Goal: Task Accomplishment & Management: Complete application form

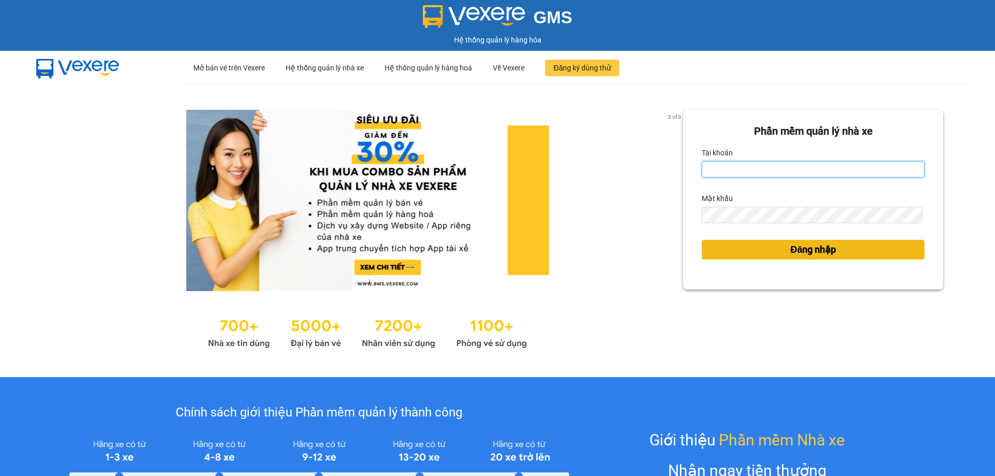
type input "vtychi.hhg"
click at [821, 248] on span "Đăng nhập" at bounding box center [813, 250] width 46 height 15
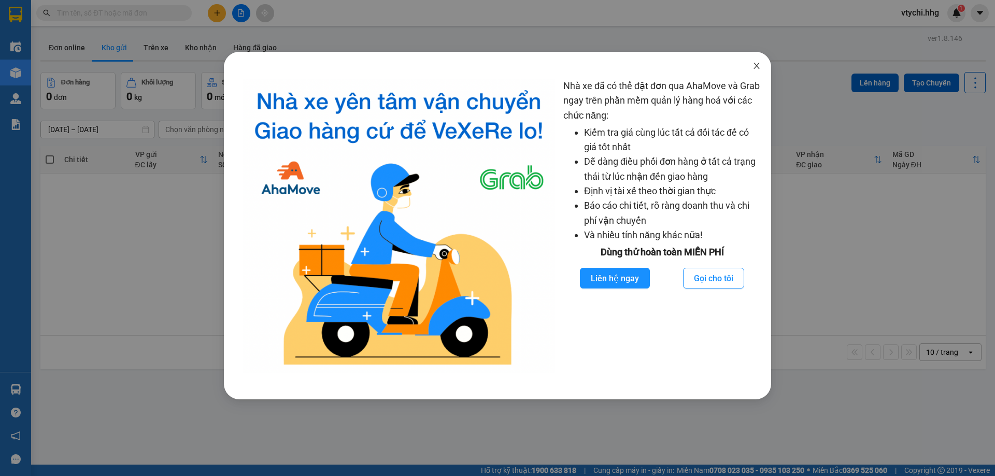
click at [756, 65] on icon "close" at bounding box center [757, 66] width 6 height 6
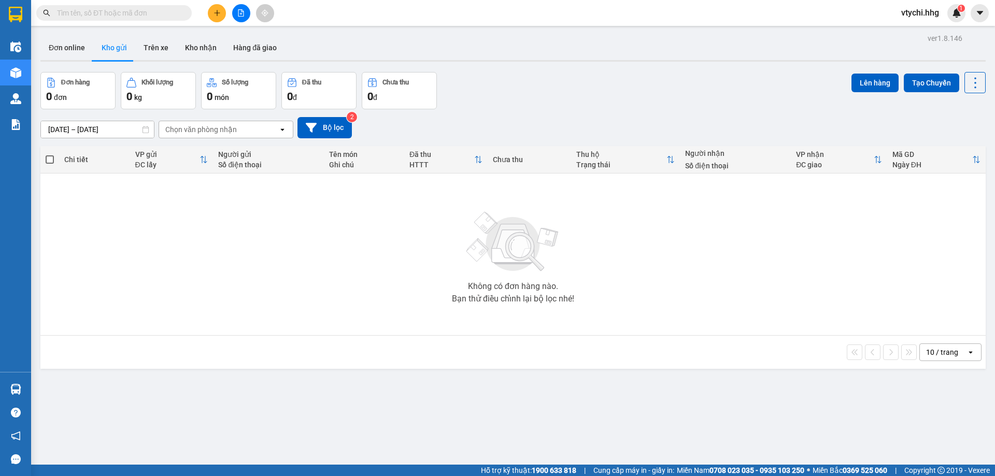
click at [218, 16] on icon "plus" at bounding box center [217, 12] width 7 height 7
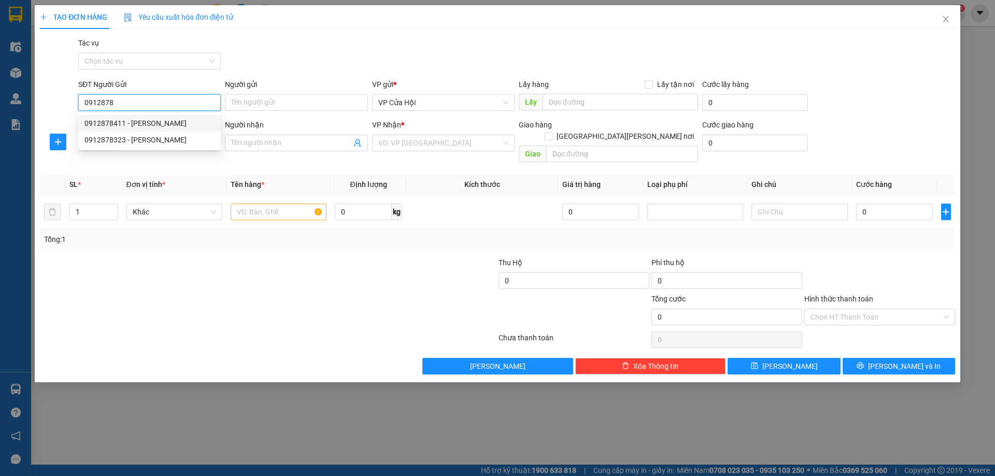
click at [160, 124] on div "0912878411 - [PERSON_NAME]" at bounding box center [149, 123] width 130 height 11
type input "0912878411"
type input "anh lâm"
type input "0912878411"
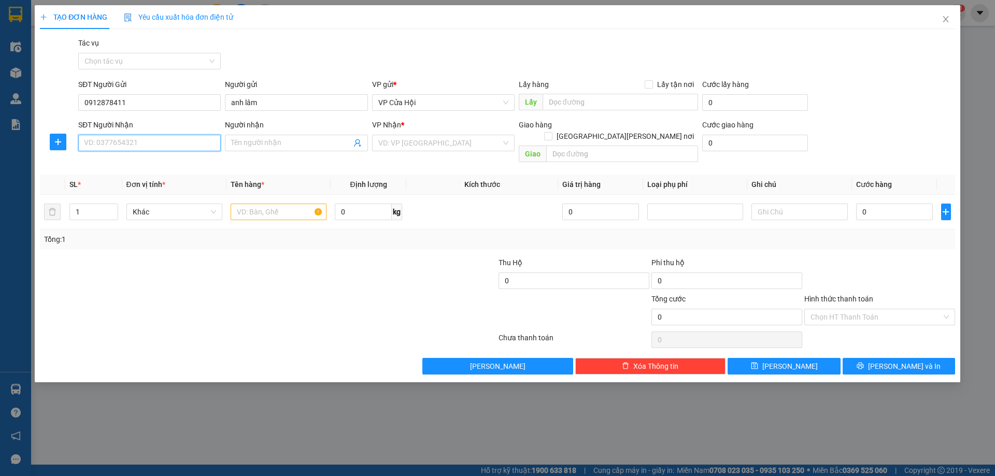
click at [158, 139] on input "SĐT Người Nhận" at bounding box center [149, 143] width 143 height 17
click at [135, 161] on div "0373877041 - [PERSON_NAME]" at bounding box center [149, 163] width 130 height 11
type input "0373877041"
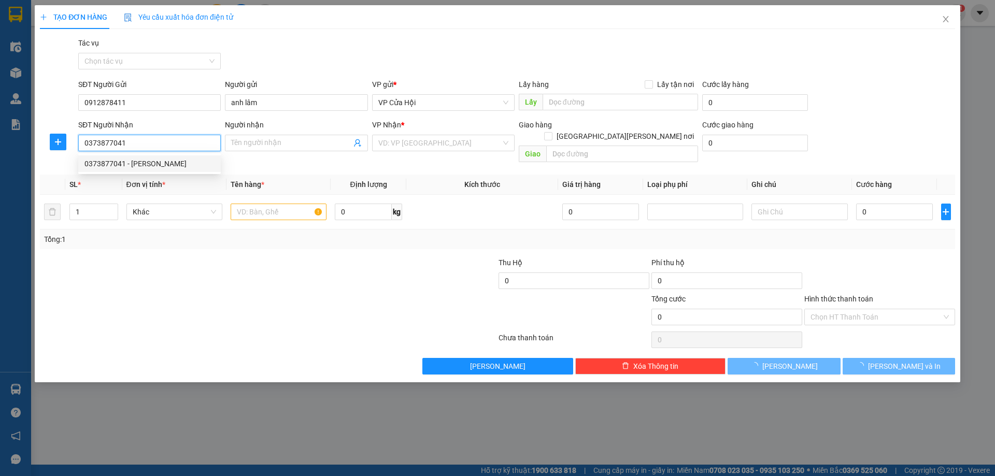
type input "Minh"
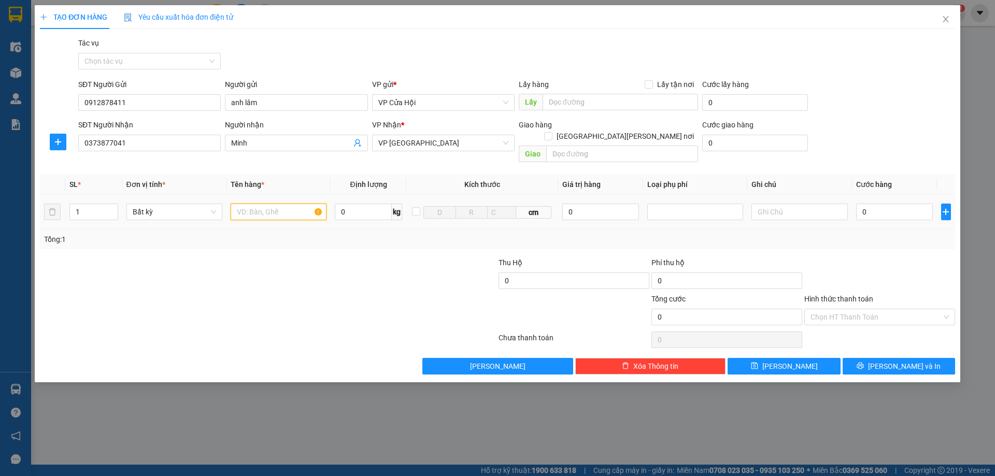
click at [271, 204] on input "text" at bounding box center [279, 212] width 96 height 17
type input "2"
drag, startPoint x: 115, startPoint y: 196, endPoint x: 164, endPoint y: 194, distance: 49.3
click at [115, 206] on span "up" at bounding box center [112, 209] width 6 height 6
click at [299, 204] on input "text" at bounding box center [279, 212] width 96 height 17
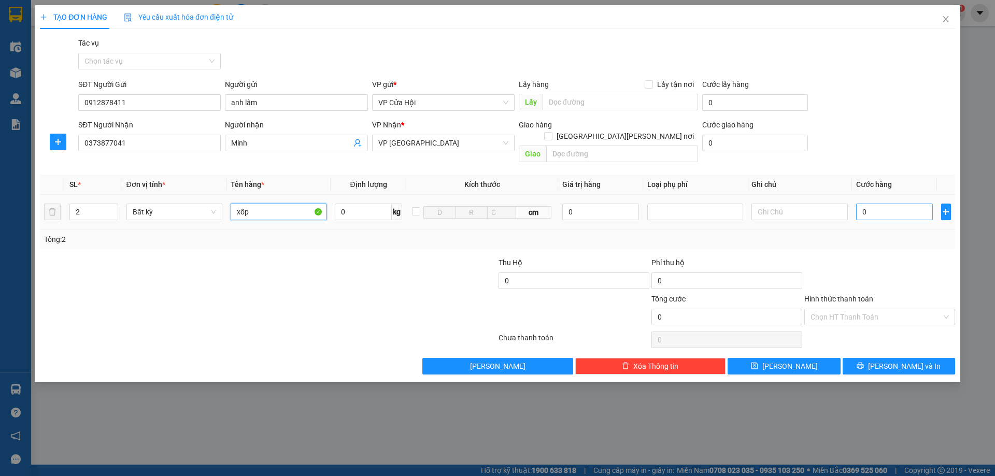
type input "xốp"
click at [898, 204] on input "0" at bounding box center [894, 212] width 77 height 17
type input "1"
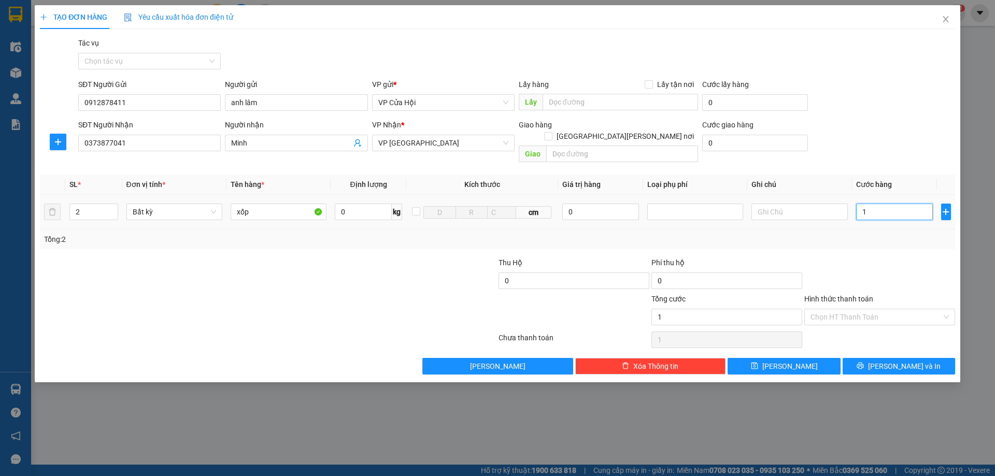
type input "16"
type input "160"
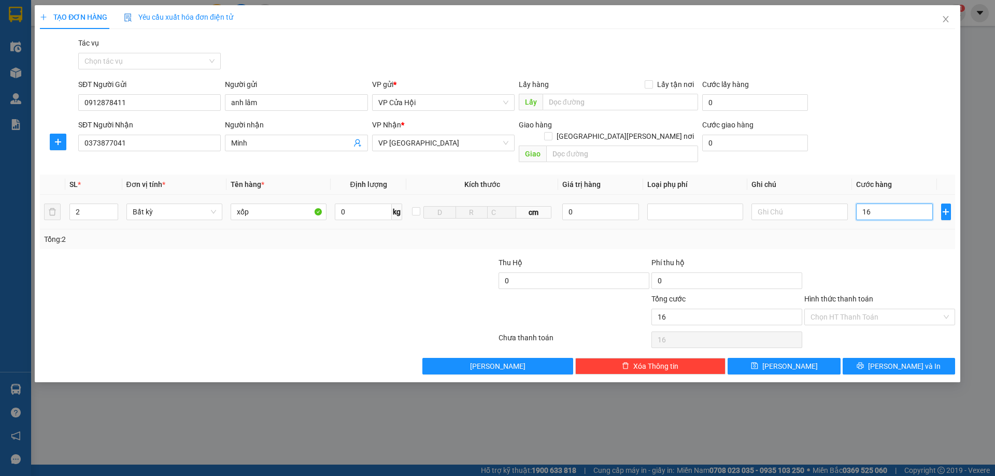
type input "160"
type input "1.600"
type input "16.000"
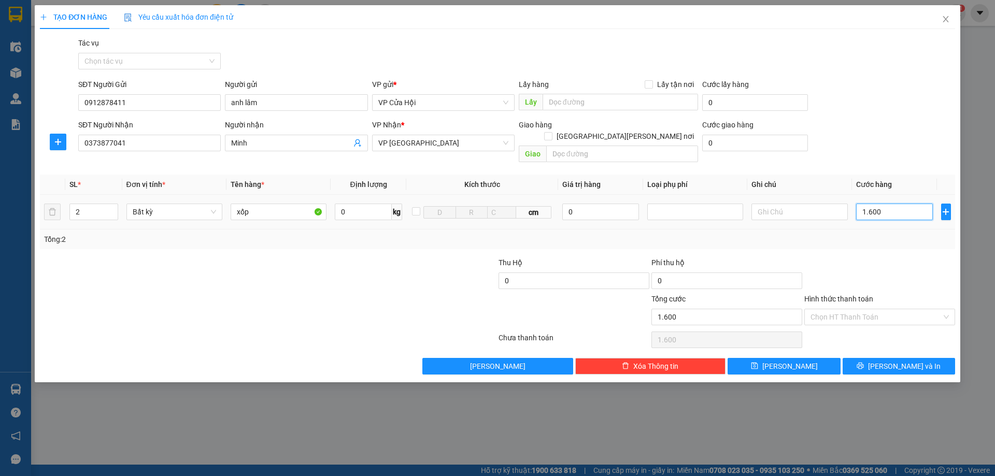
type input "16.000"
type input "160.000"
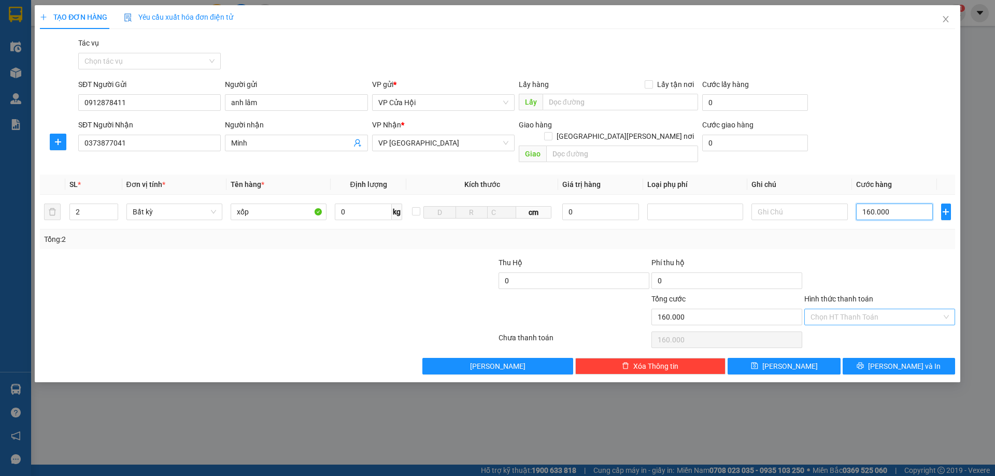
type input "160.000"
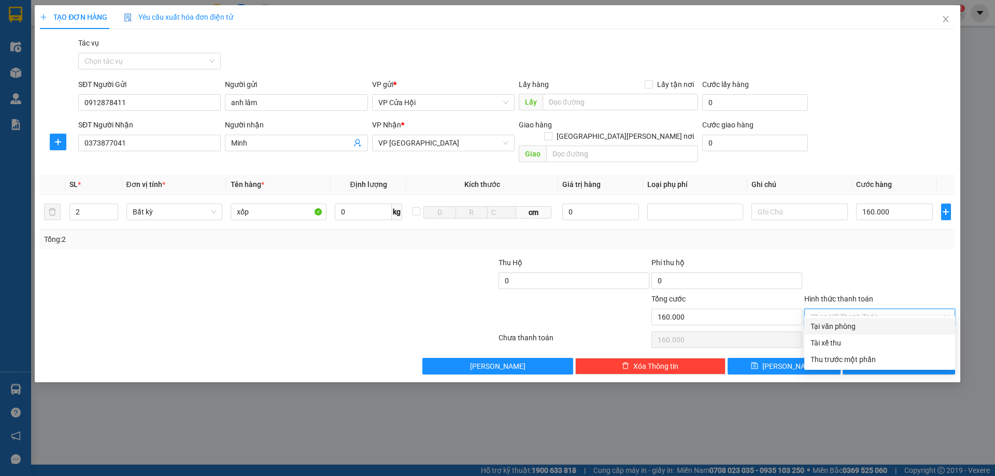
click at [890, 309] on input "Hình thức thanh toán" at bounding box center [876, 317] width 131 height 16
click at [838, 326] on div "Tại văn phòng" at bounding box center [880, 326] width 138 height 11
type input "0"
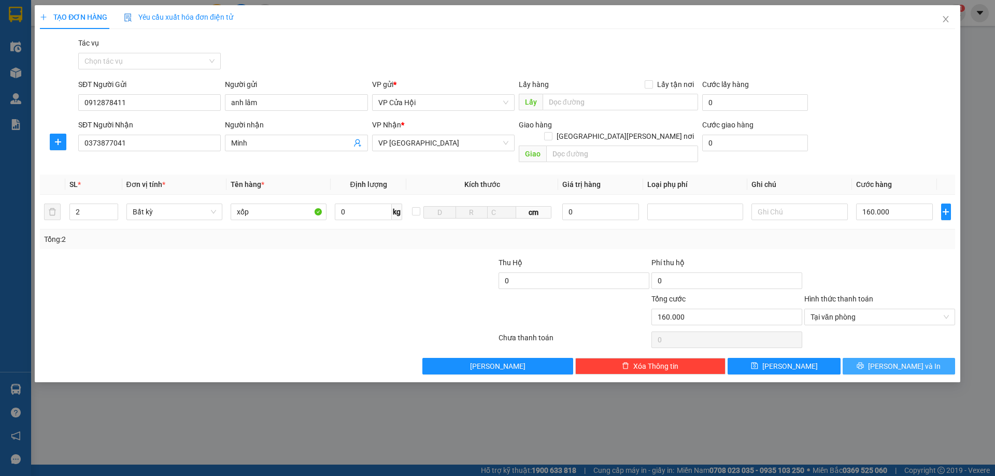
click at [864, 362] on icon "printer" at bounding box center [860, 365] width 7 height 7
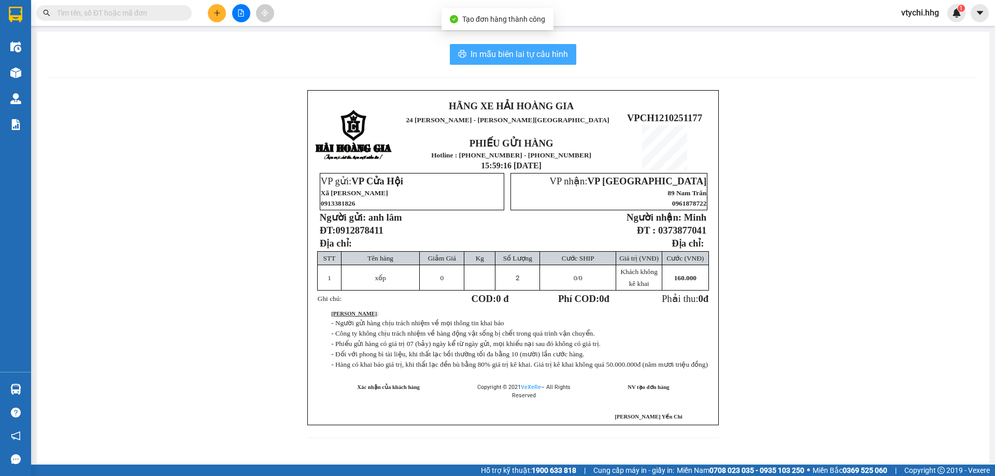
click at [513, 50] on span "In mẫu biên lai tự cấu hình" at bounding box center [519, 54] width 97 height 13
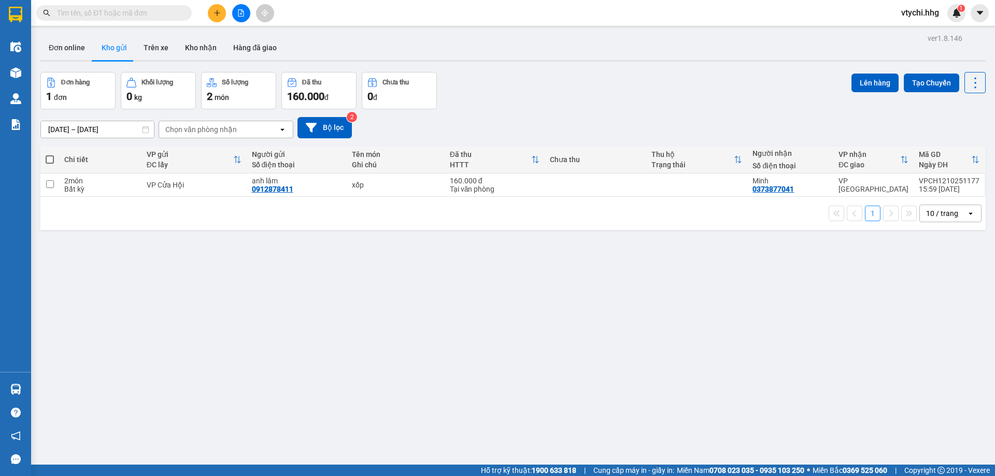
click at [545, 88] on div "Đơn hàng 1 đơn [PERSON_NAME] 0 kg Số [PERSON_NAME] 2 món Đã thu 160.000 [PERSON…" at bounding box center [512, 90] width 945 height 37
click at [176, 13] on input "text" at bounding box center [118, 12] width 122 height 11
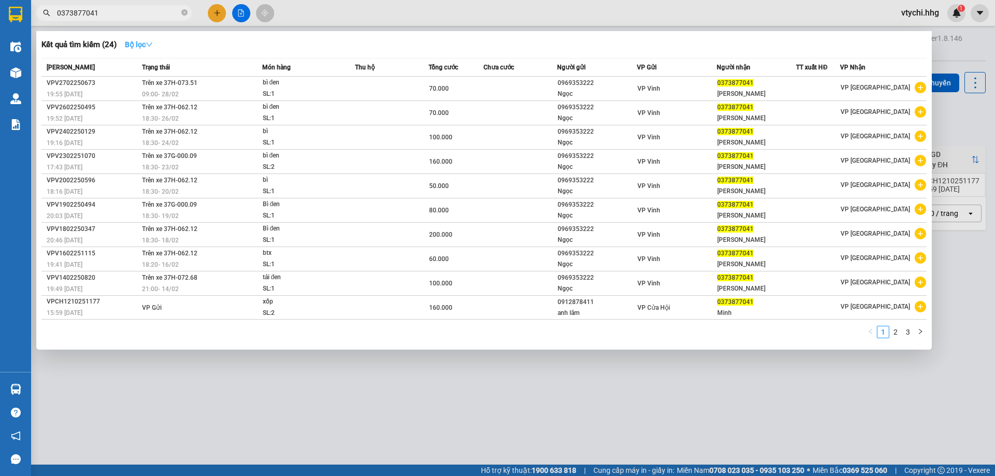
type input "0373877041"
click at [137, 40] on strong "Bộ lọc" at bounding box center [139, 44] width 28 height 8
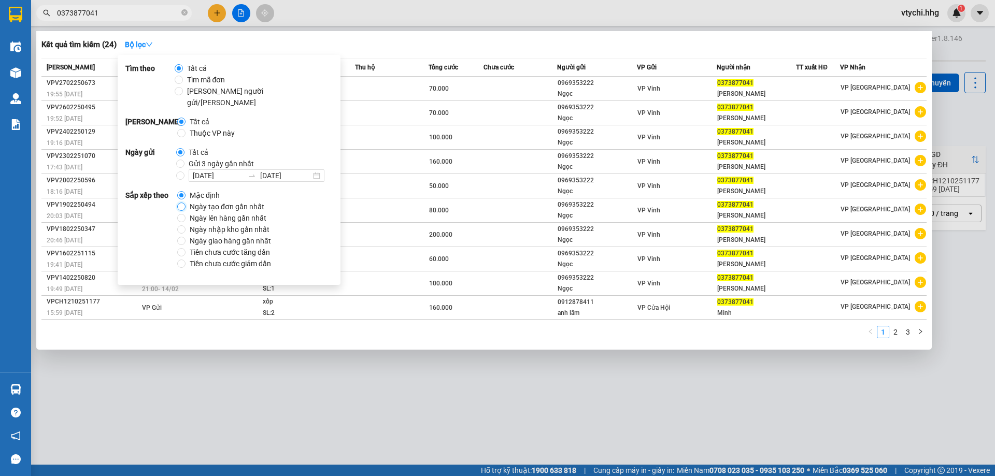
click at [183, 203] on input "Ngày tạo đơn gần nhất" at bounding box center [181, 207] width 8 height 8
radio input "true"
radio input "false"
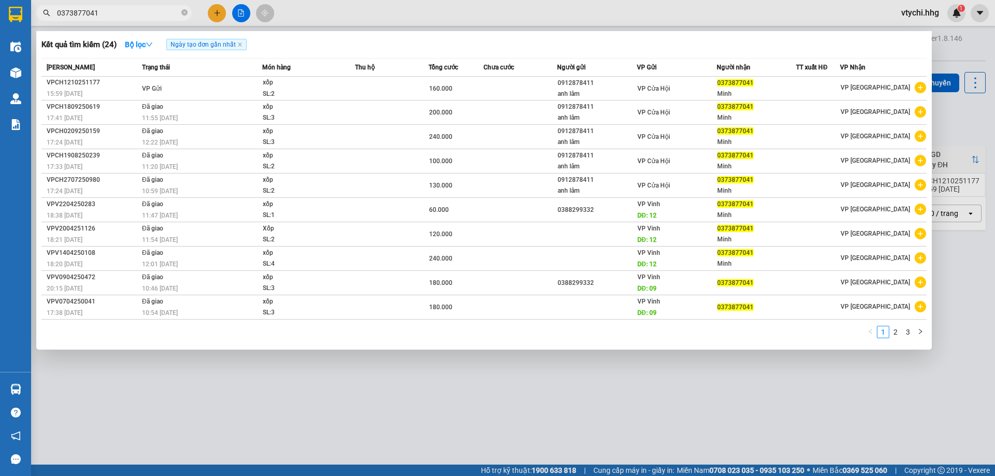
click at [717, 46] on div "Kết quả [PERSON_NAME] ( 24 ) Bộ lọc Ngày tạo [PERSON_NAME] nhất" at bounding box center [483, 44] width 885 height 17
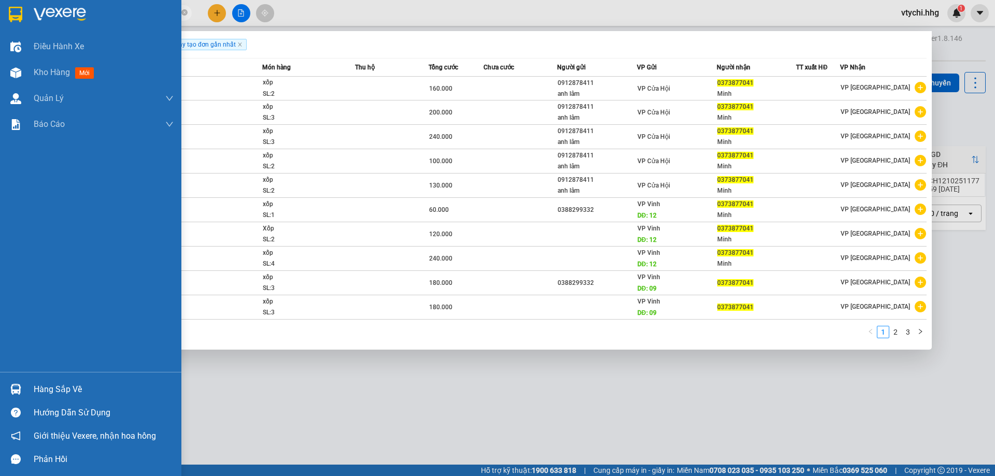
click at [34, 9] on img at bounding box center [60, 15] width 52 height 16
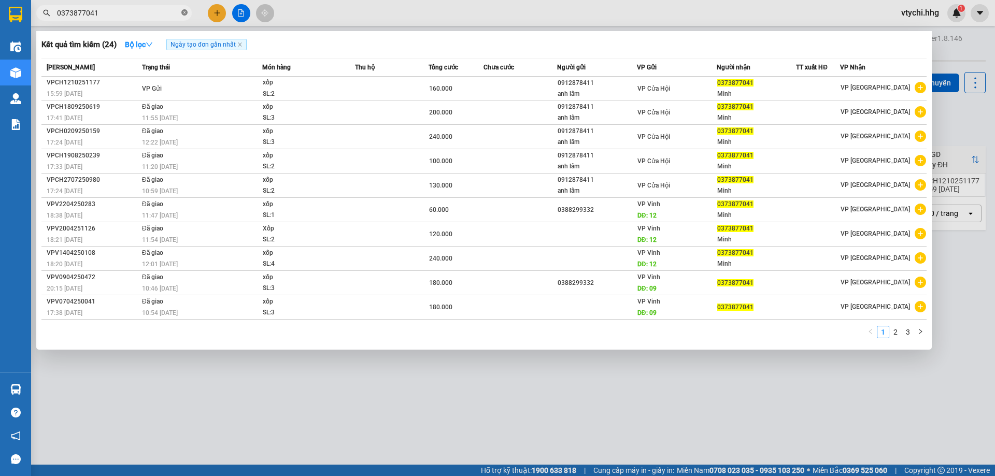
click at [185, 15] on icon "close-circle" at bounding box center [184, 12] width 6 height 6
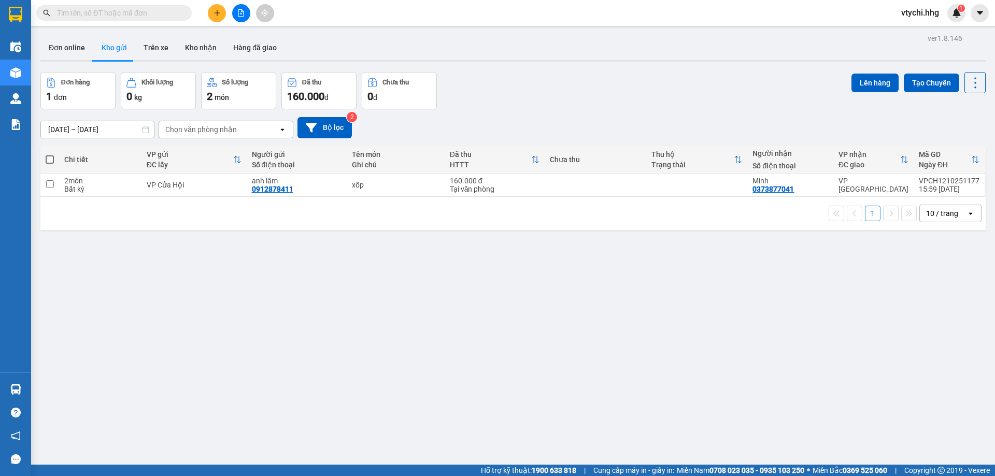
type input "."
click at [183, 12] on icon "close-circle" at bounding box center [184, 12] width 6 height 6
click at [211, 14] on button at bounding box center [217, 13] width 18 height 18
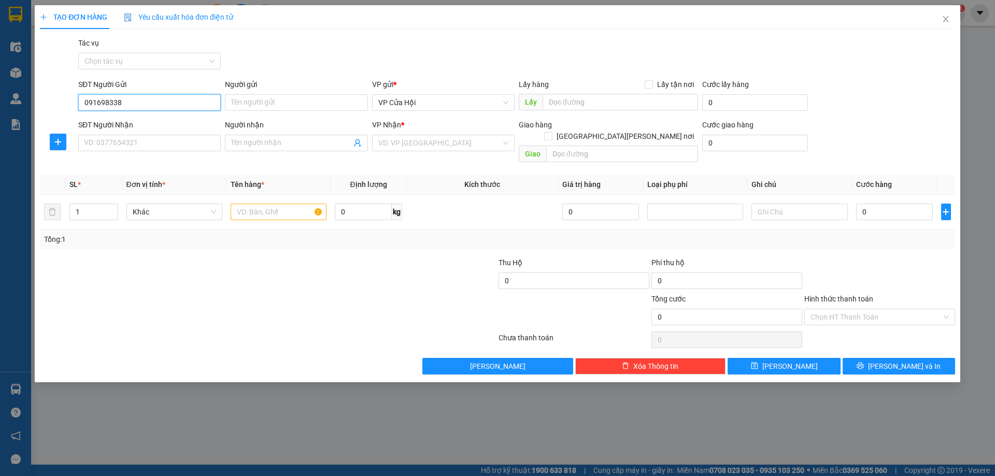
type input "0916983387"
click at [138, 125] on div "0916983387 - [PERSON_NAME]" at bounding box center [149, 123] width 130 height 11
type input "vinh hà"
type input "0916983387"
click at [139, 144] on input "SĐT Người Nhận" at bounding box center [149, 143] width 143 height 17
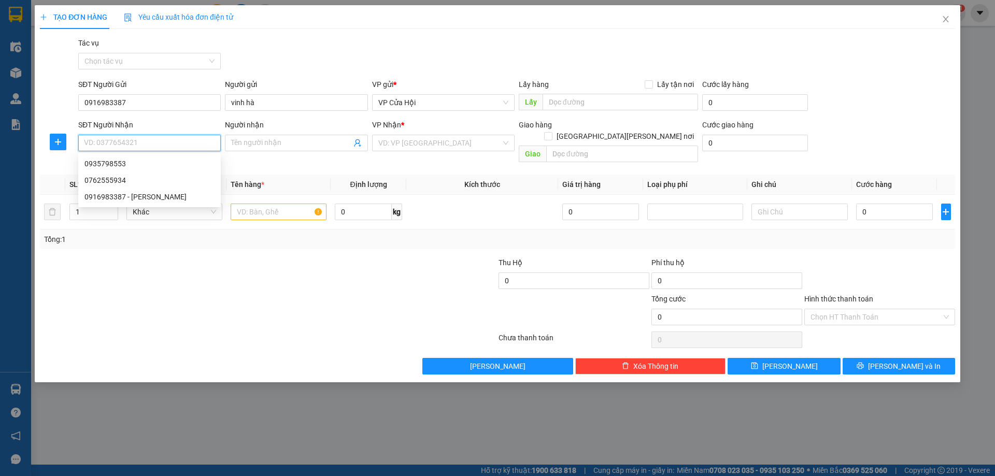
click at [147, 141] on input "SĐT Người Nhận" at bounding box center [149, 143] width 143 height 17
type input "0914879122"
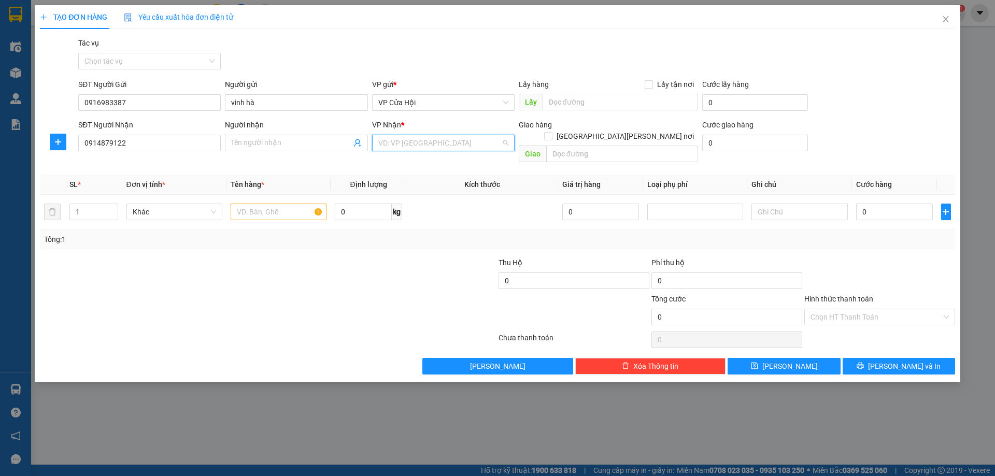
click at [410, 143] on input "search" at bounding box center [439, 143] width 123 height 16
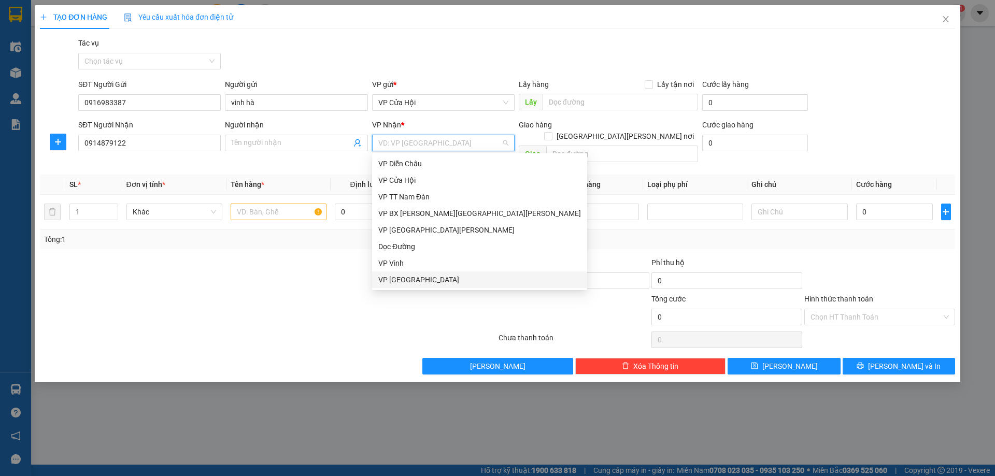
click at [414, 280] on div "VP [GEOGRAPHIC_DATA]" at bounding box center [479, 279] width 203 height 11
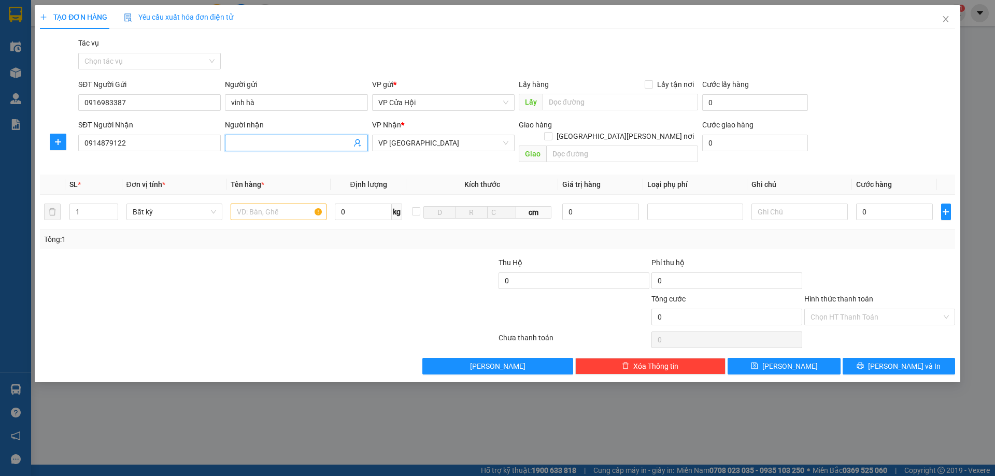
click at [291, 142] on input "Người nhận" at bounding box center [291, 142] width 120 height 11
type input "[PERSON_NAME]"
click at [254, 204] on input "text" at bounding box center [279, 212] width 96 height 17
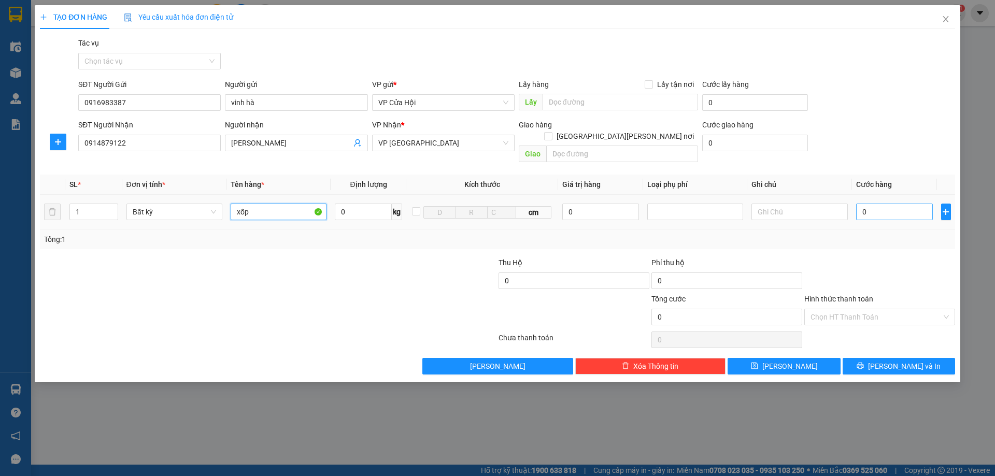
type input "xốp"
click at [882, 204] on input "0" at bounding box center [894, 212] width 77 height 17
type input "1"
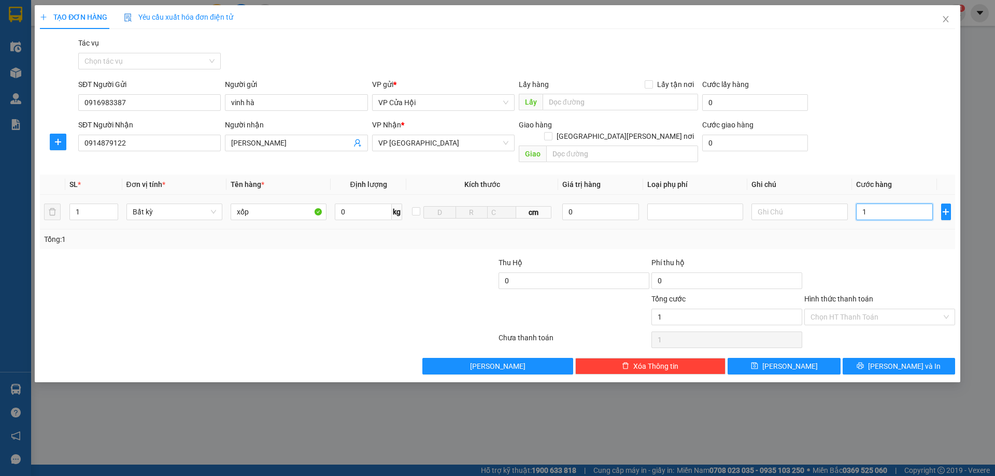
type input "15"
type input "150"
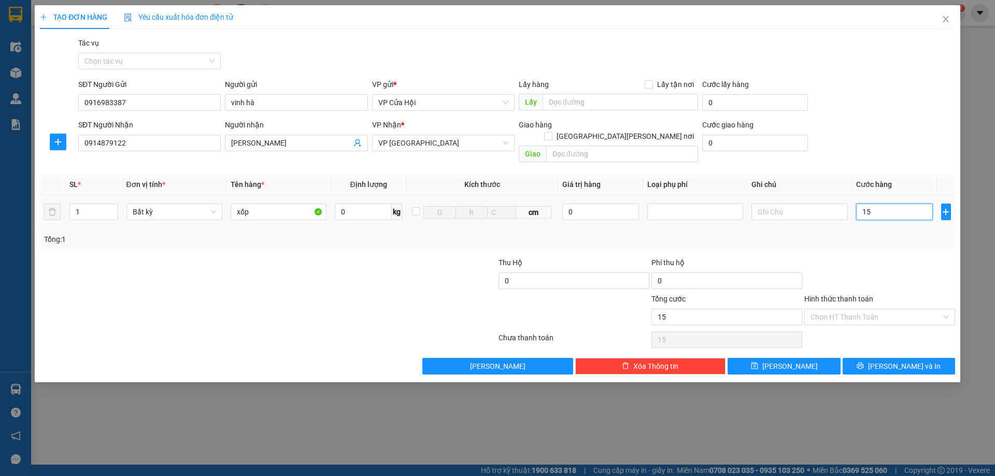
type input "150"
type input "1.500"
type input "15.000"
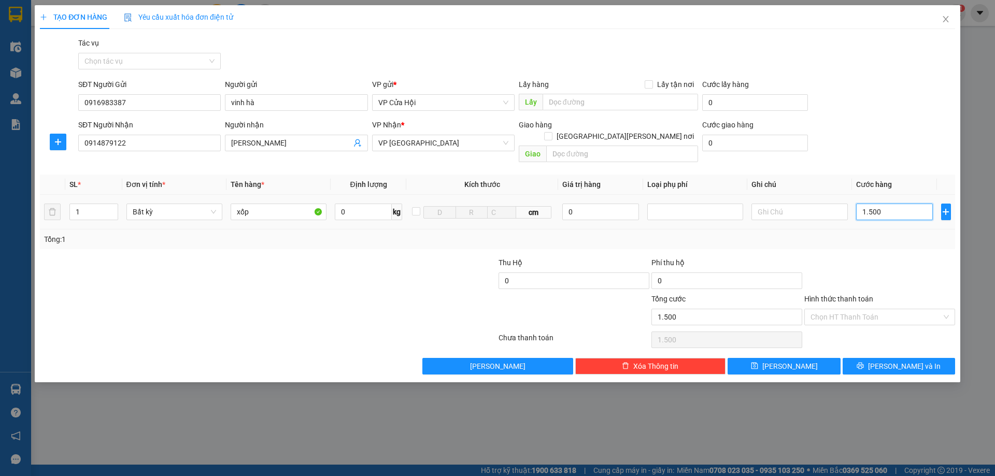
type input "15.000"
type input "150.000"
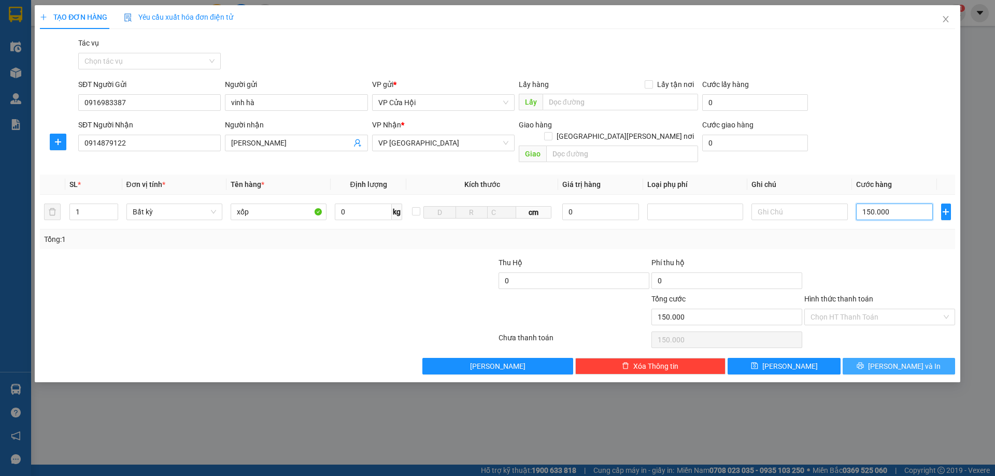
type input "150.000"
click at [897, 361] on span "[PERSON_NAME] và In" at bounding box center [904, 366] width 73 height 11
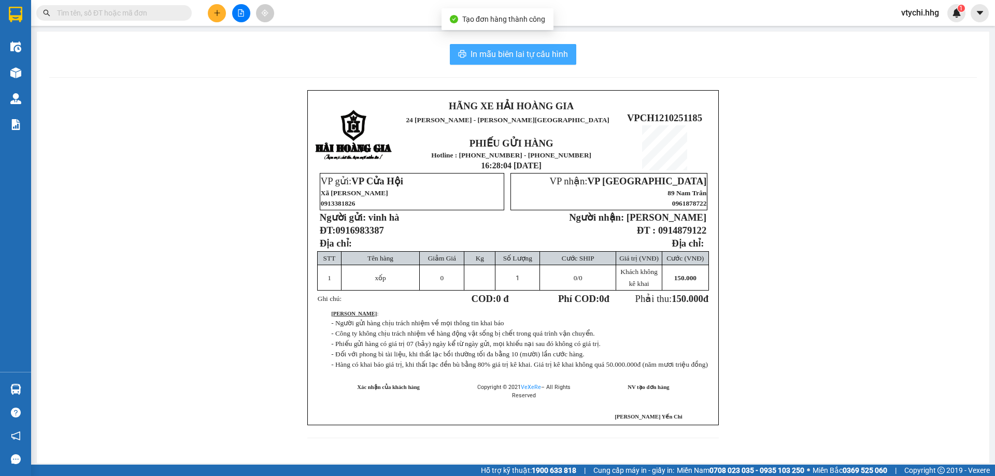
click at [514, 56] on span "In mẫu biên lai tự cấu hình" at bounding box center [519, 54] width 97 height 13
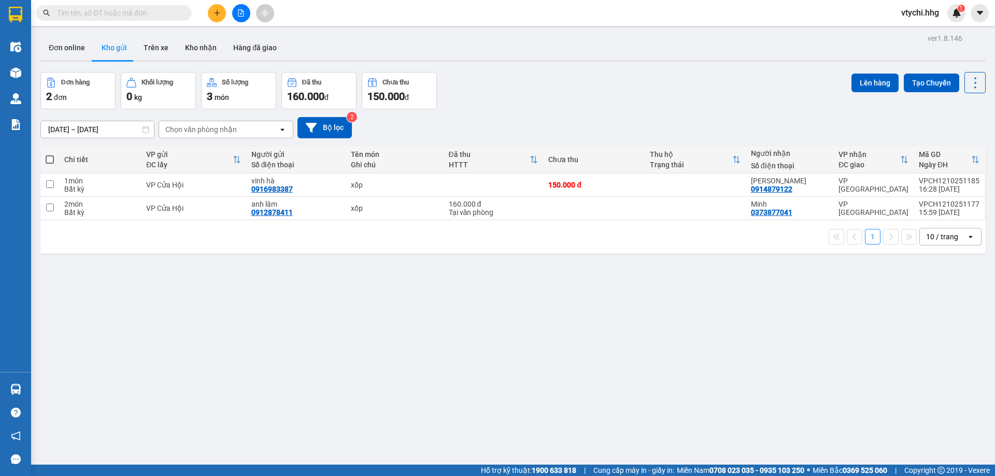
click at [629, 77] on div "Đơn hàng 2 đơn [PERSON_NAME] 0 kg Số [PERSON_NAME] 3 món Đã thu 160.000 [PERSON…" at bounding box center [512, 90] width 945 height 37
